Goal: Register for event/course

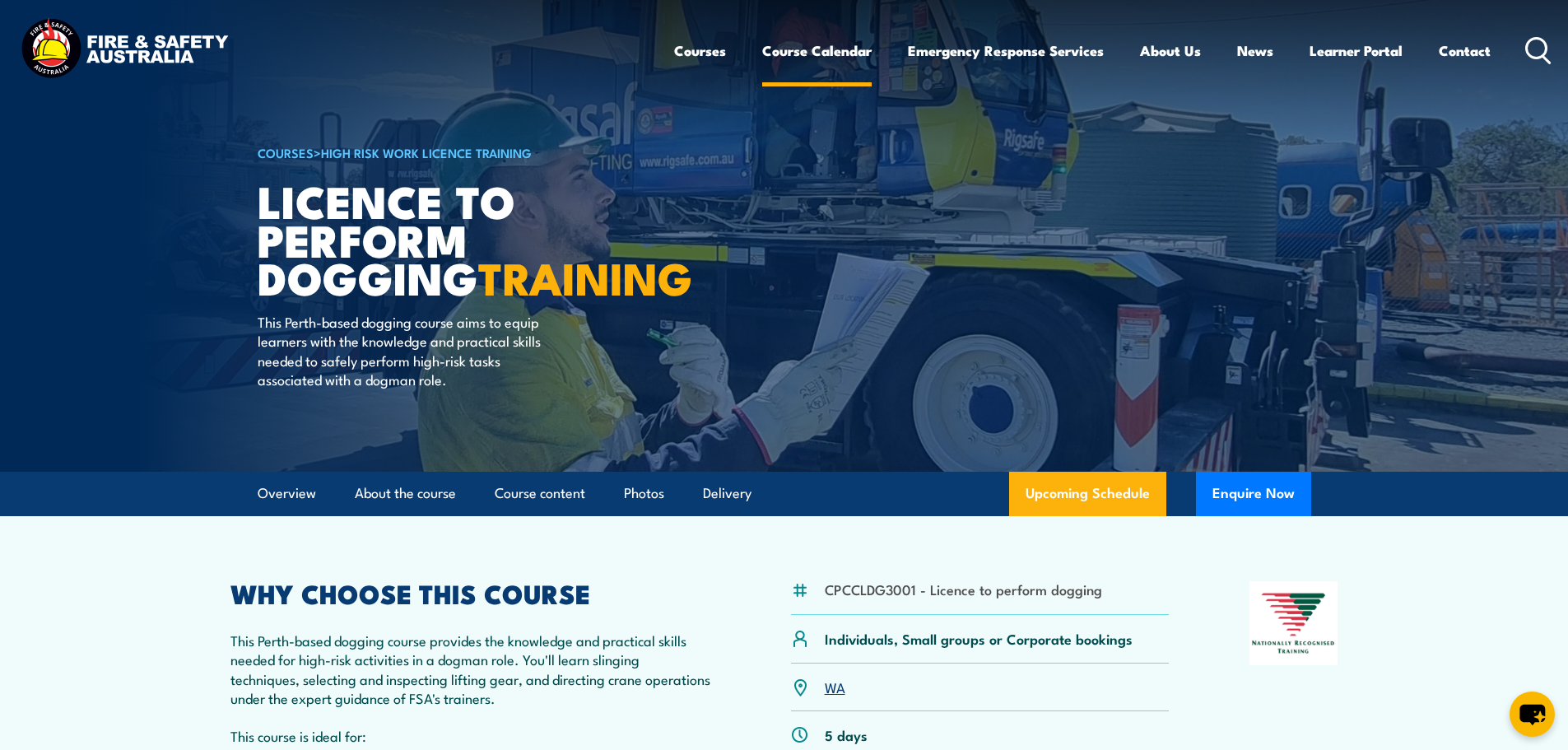
click at [796, 49] on link "Course Calendar" at bounding box center [816, 50] width 109 height 43
click at [842, 52] on link "Course Calendar" at bounding box center [816, 50] width 109 height 43
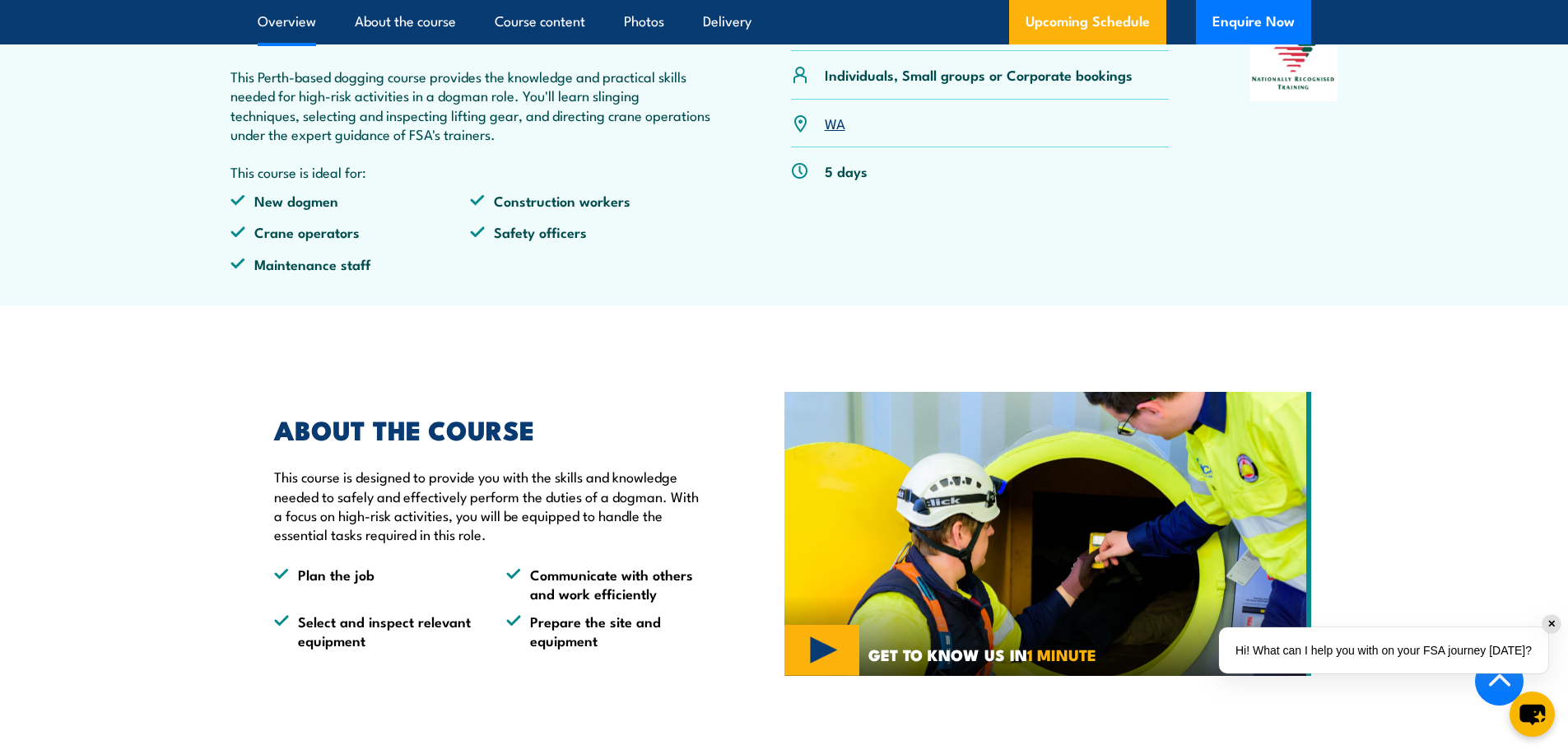
scroll to position [412, 0]
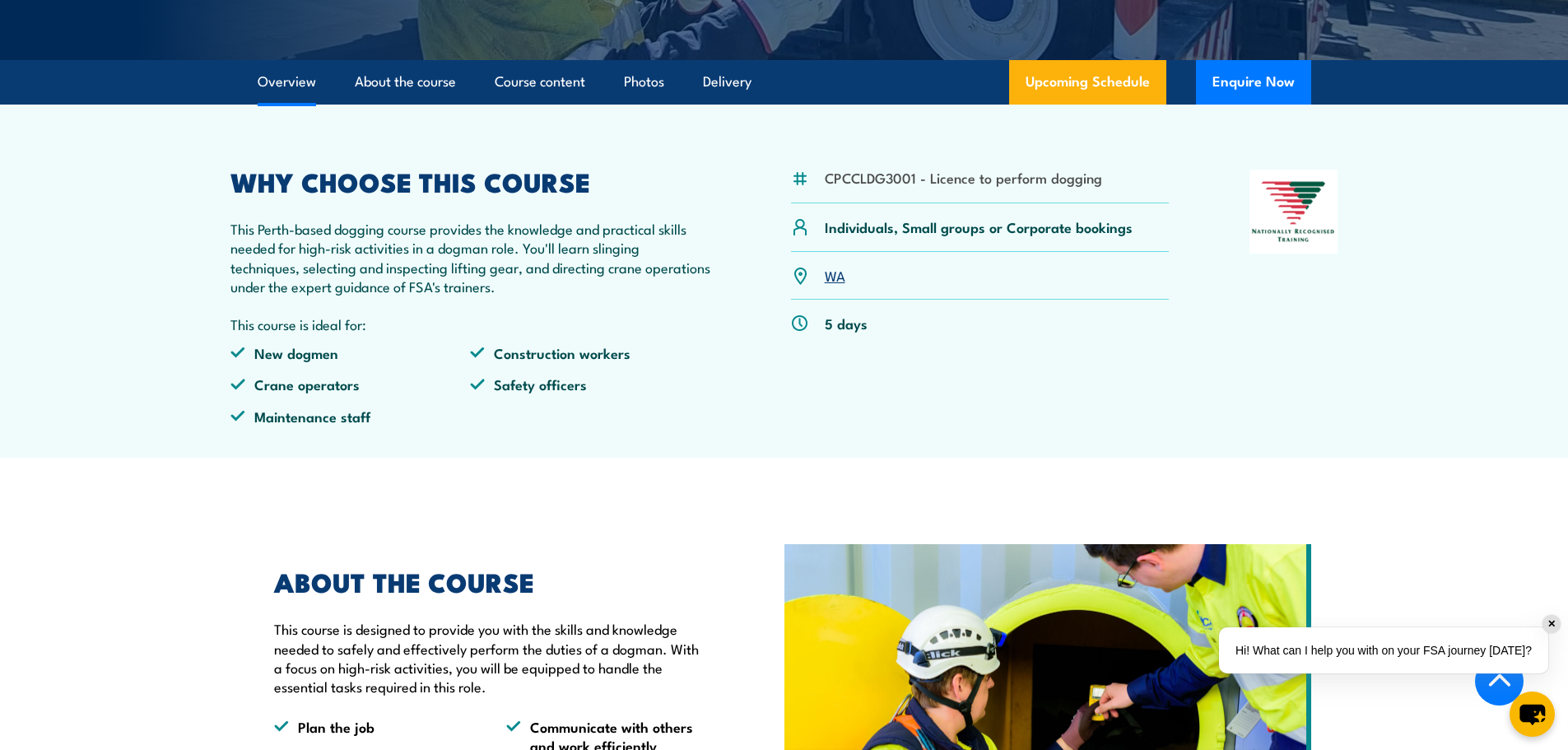
click at [827, 285] on link "WA" at bounding box center [835, 275] width 20 height 19
click at [836, 285] on link "WA" at bounding box center [835, 275] width 20 height 19
click at [805, 285] on img at bounding box center [800, 276] width 18 height 18
click at [798, 285] on img at bounding box center [800, 276] width 18 height 18
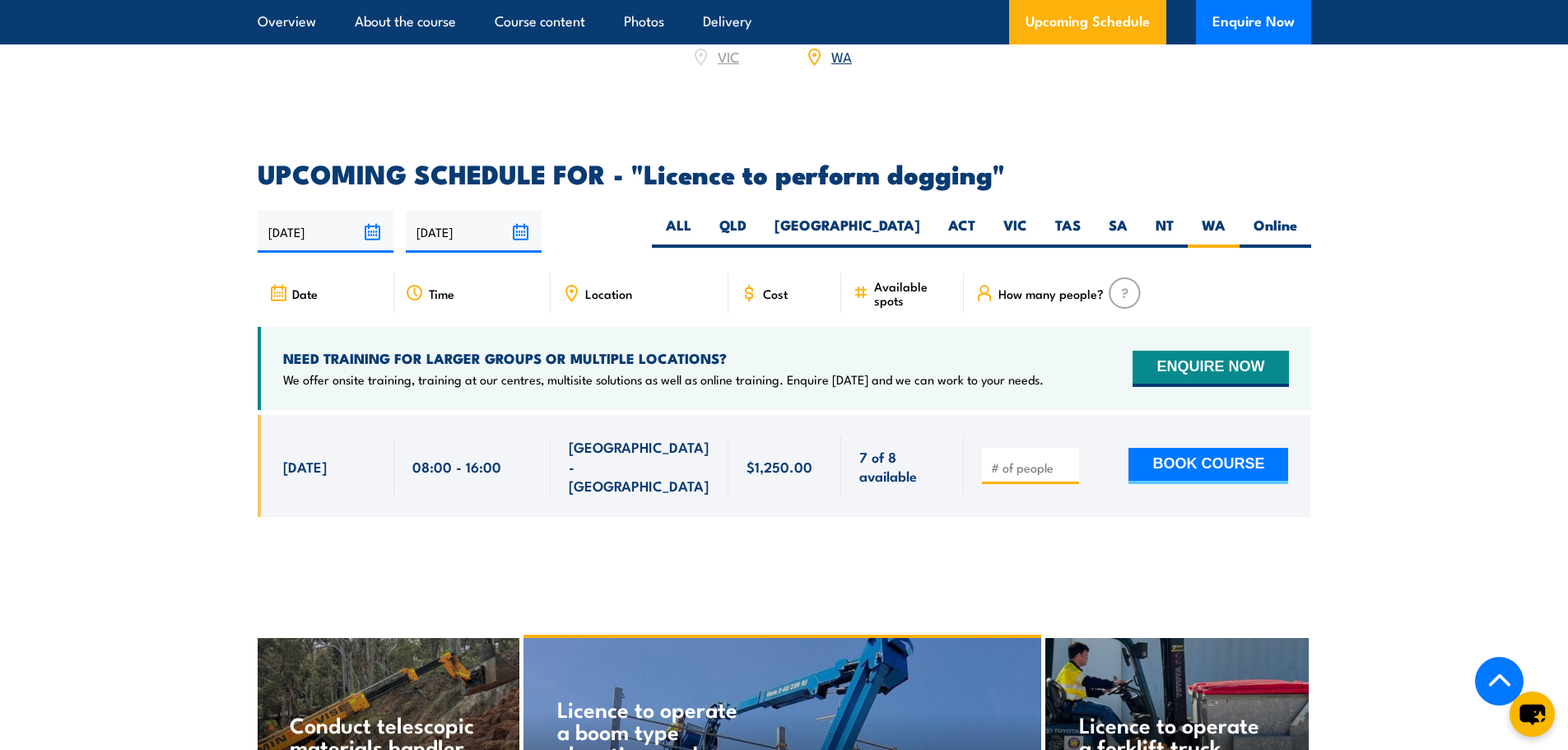
scroll to position [2342, 0]
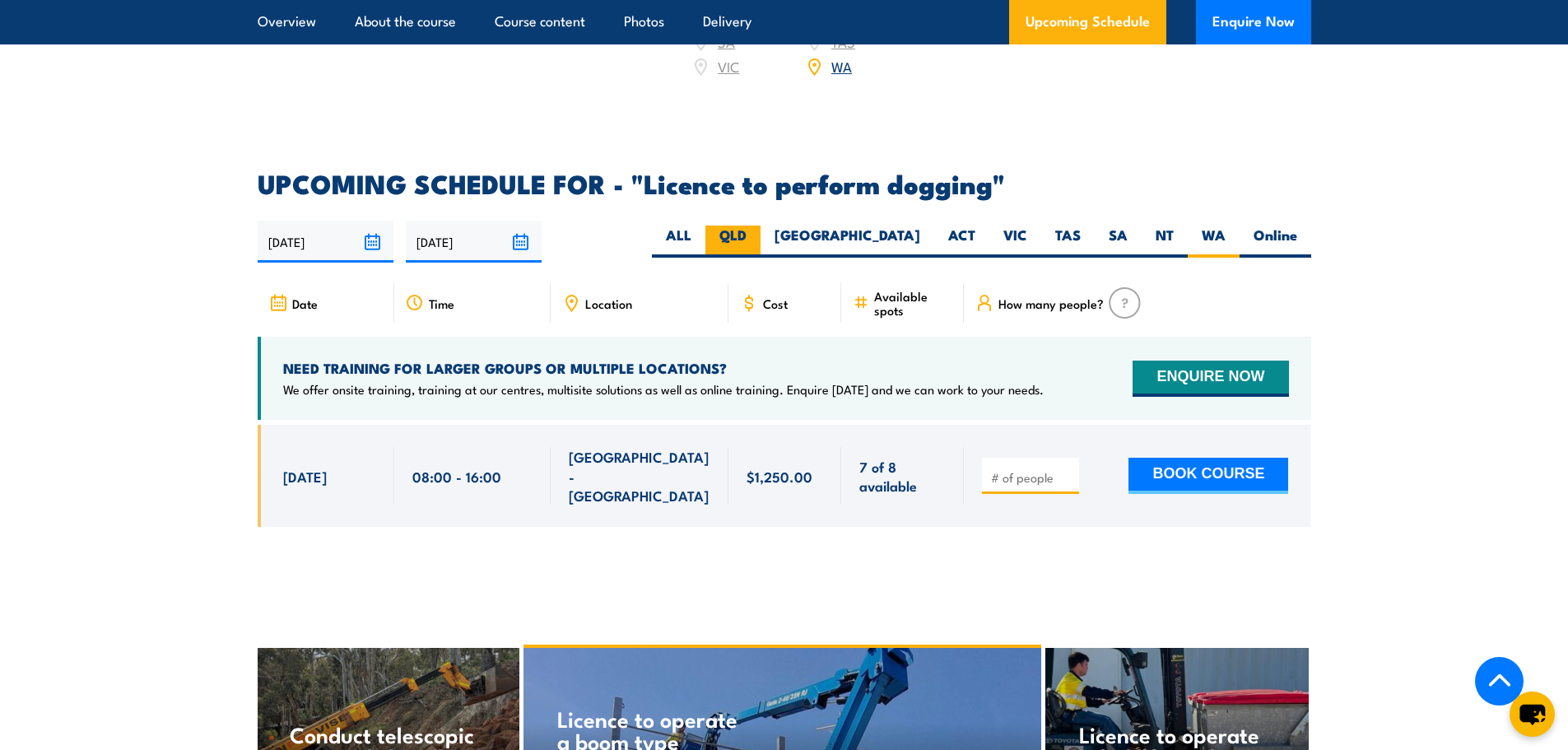
click at [760, 226] on label "QLD" at bounding box center [733, 241] width 55 height 32
click at [757, 226] on input "QLD" at bounding box center [752, 231] width 11 height 11
radio input "true"
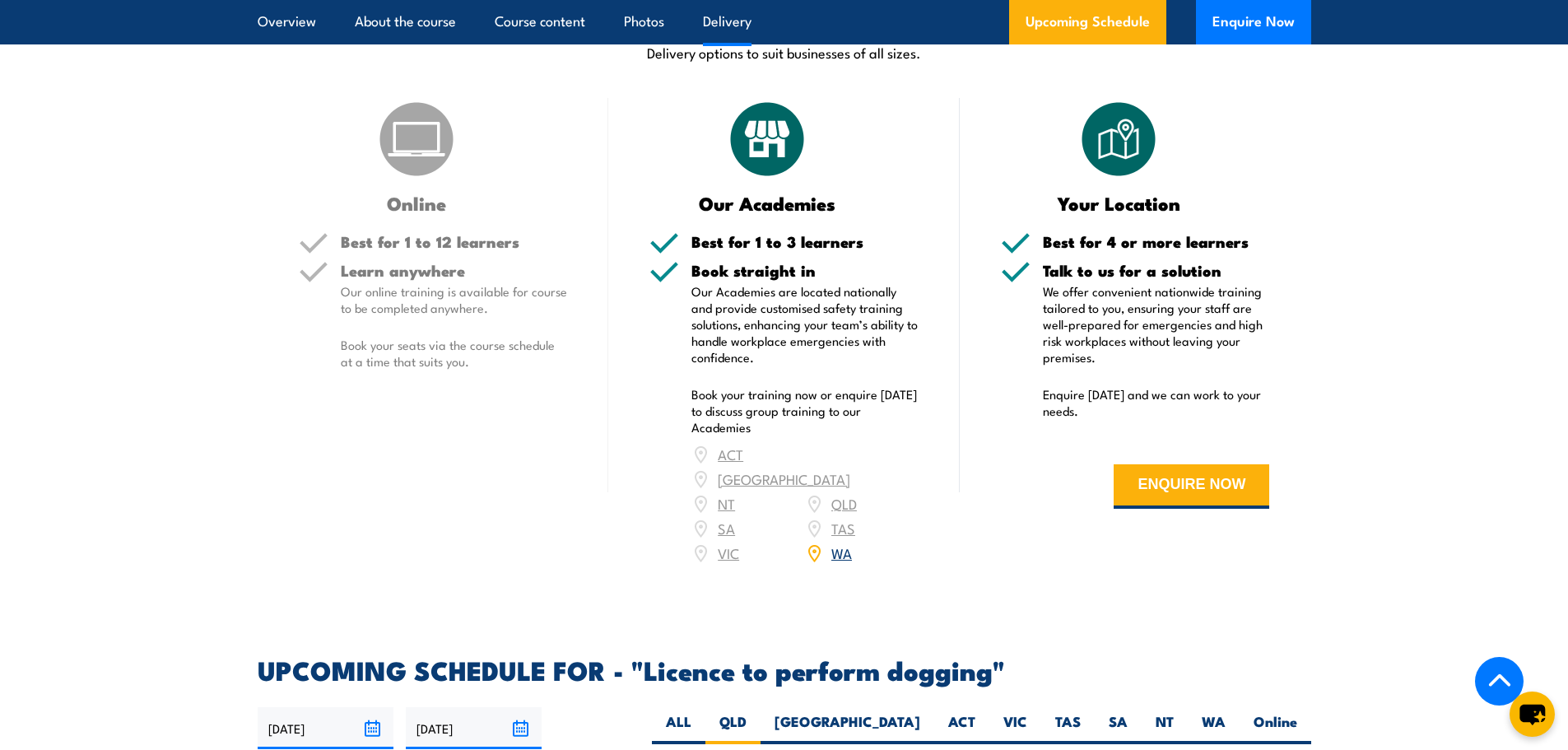
scroll to position [1848, 0]
